Goal: Use online tool/utility: Utilize a website feature to perform a specific function

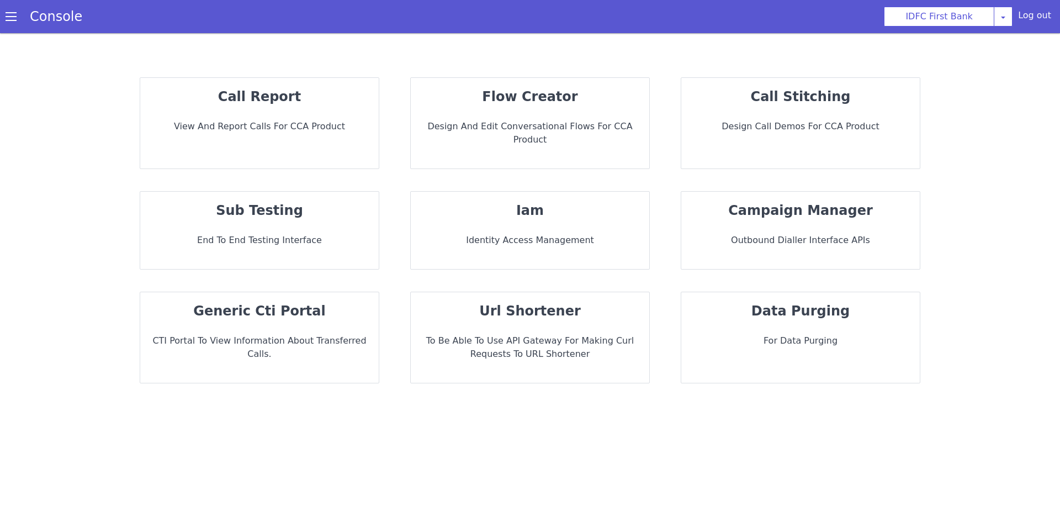
click at [581, 103] on p "flow creator" at bounding box center [530, 97] width 221 height 20
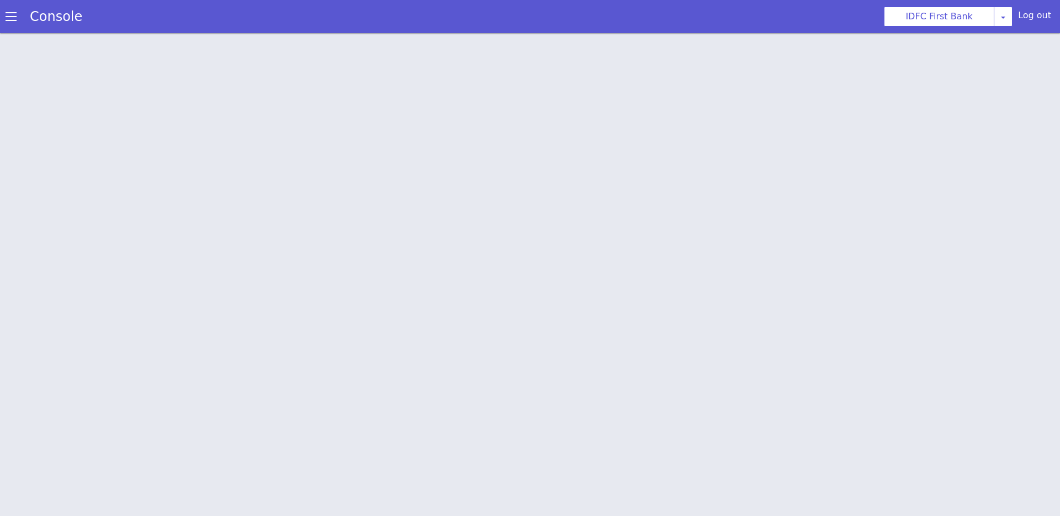
scroll to position [3, 0]
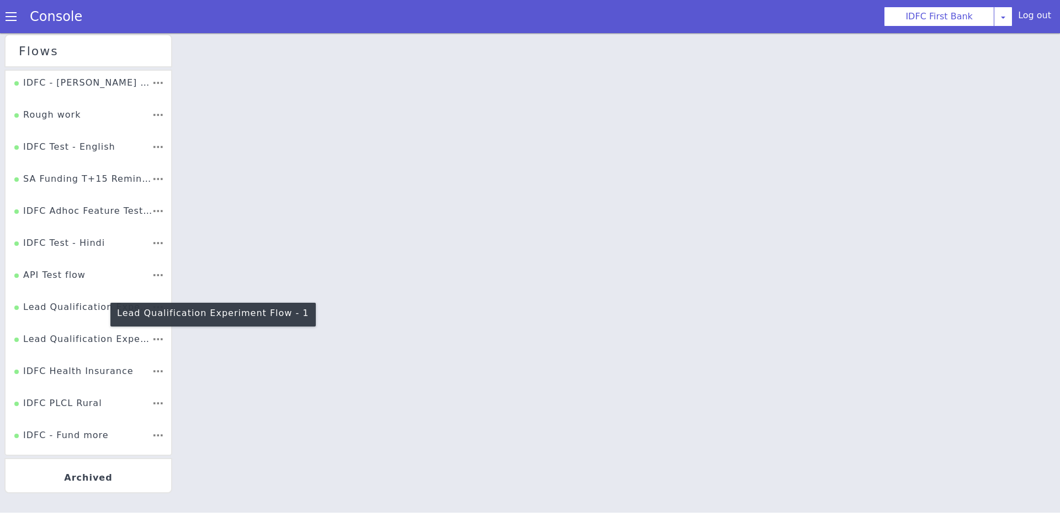
click at [88, 313] on div "Lead Qualification Experiment Flow - 1" at bounding box center [82, 310] width 137 height 21
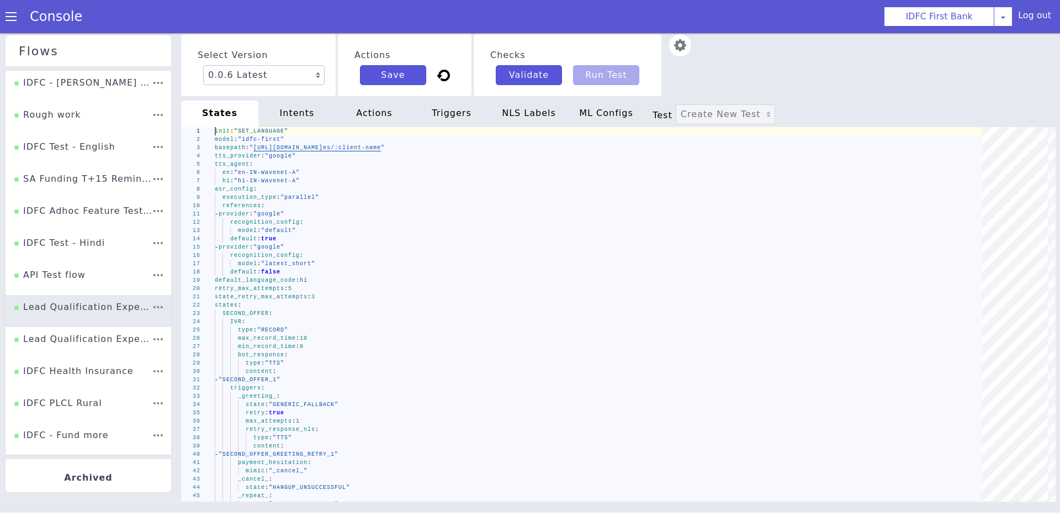
scroll to position [1474, 0]
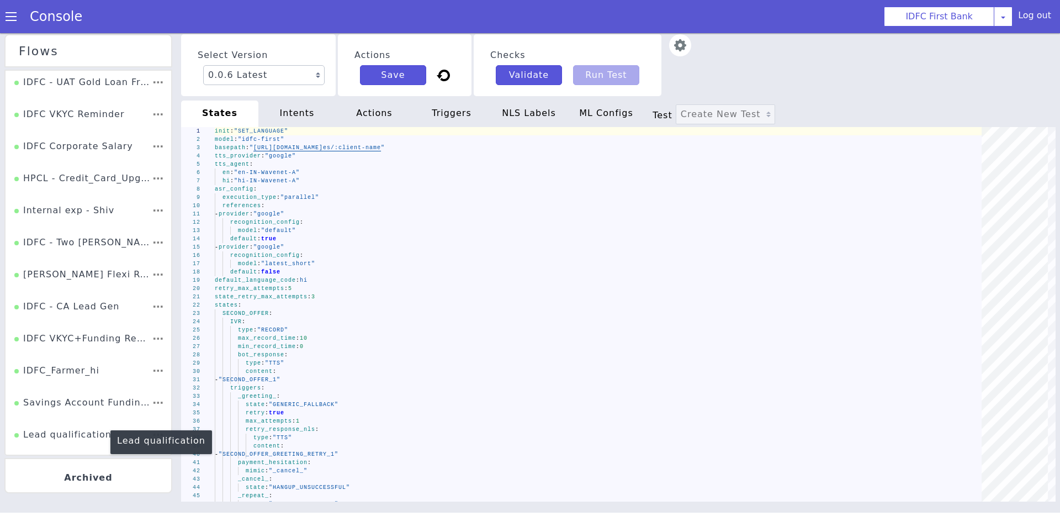
click at [76, 441] on div "Lead qualification" at bounding box center [62, 438] width 97 height 21
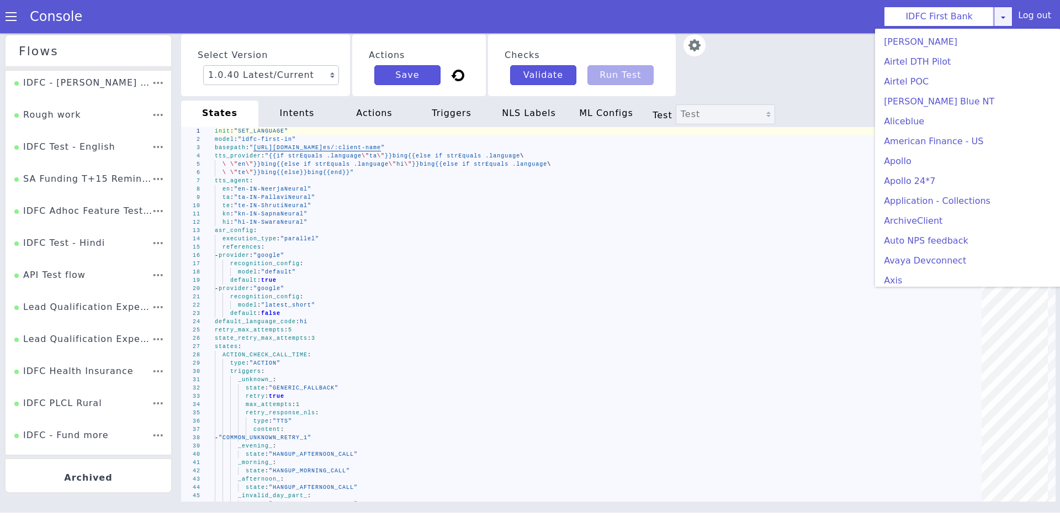
click at [1002, 19] on icon at bounding box center [1003, 17] width 9 height 9
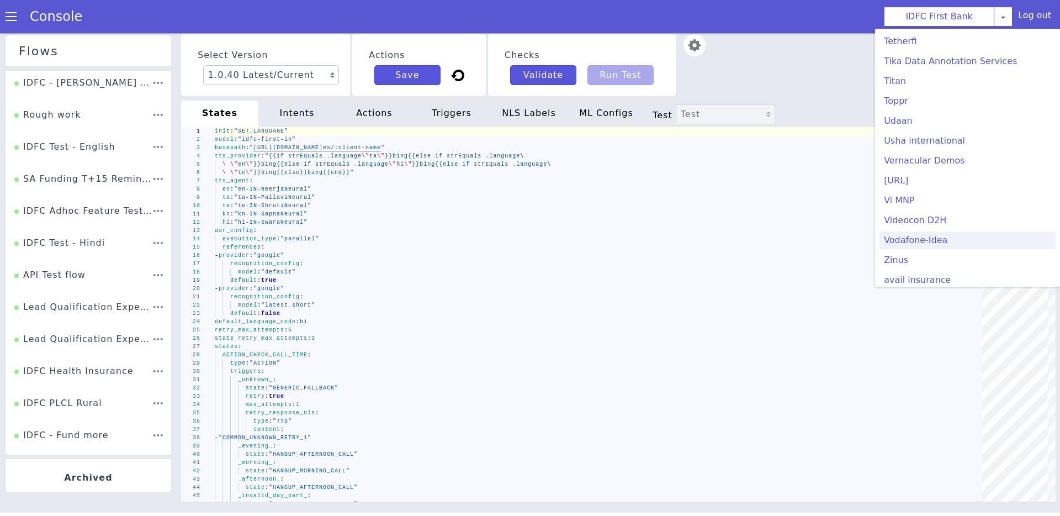
scroll to position [244, 0]
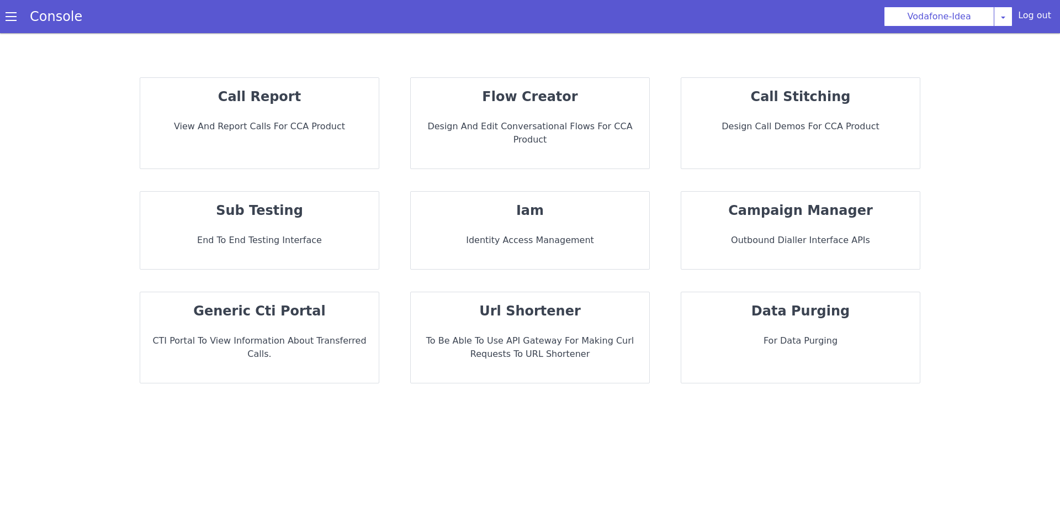
click at [543, 109] on div "flow creator Design and Edit Conversational flows for CCA Product" at bounding box center [530, 123] width 239 height 91
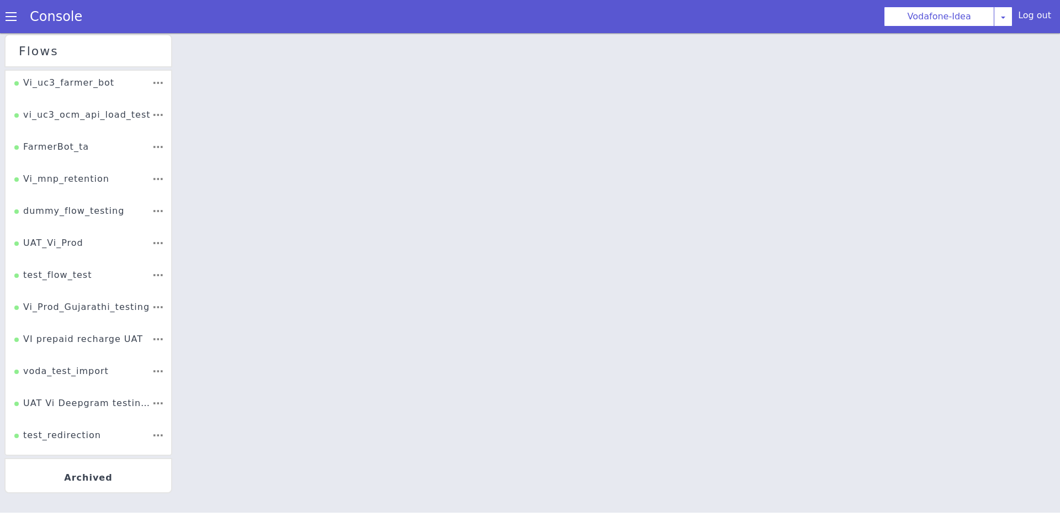
scroll to position [332, 0]
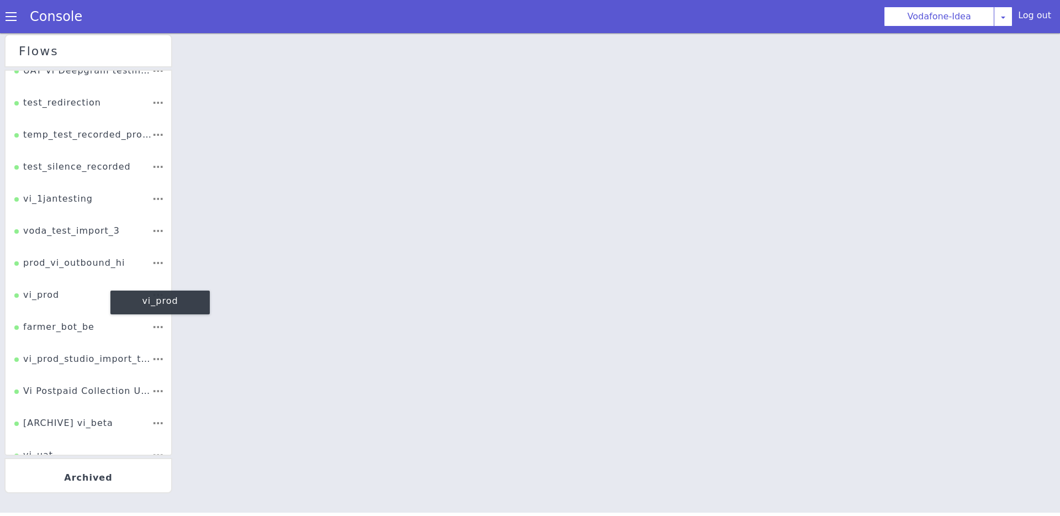
click at [52, 357] on div "vi_prod" at bounding box center [45, 370] width 47 height 27
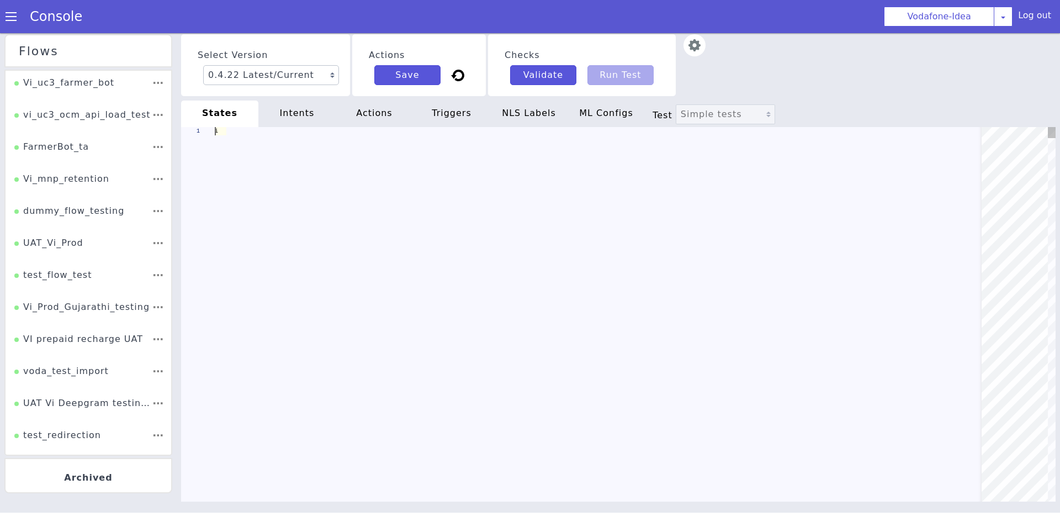
type textarea "init: "DETERMINE_VOICE_BOT_EXPERIENCE" model: "{{if (strEquals .language \"gu\"…"
